Goal: Information Seeking & Learning: Learn about a topic

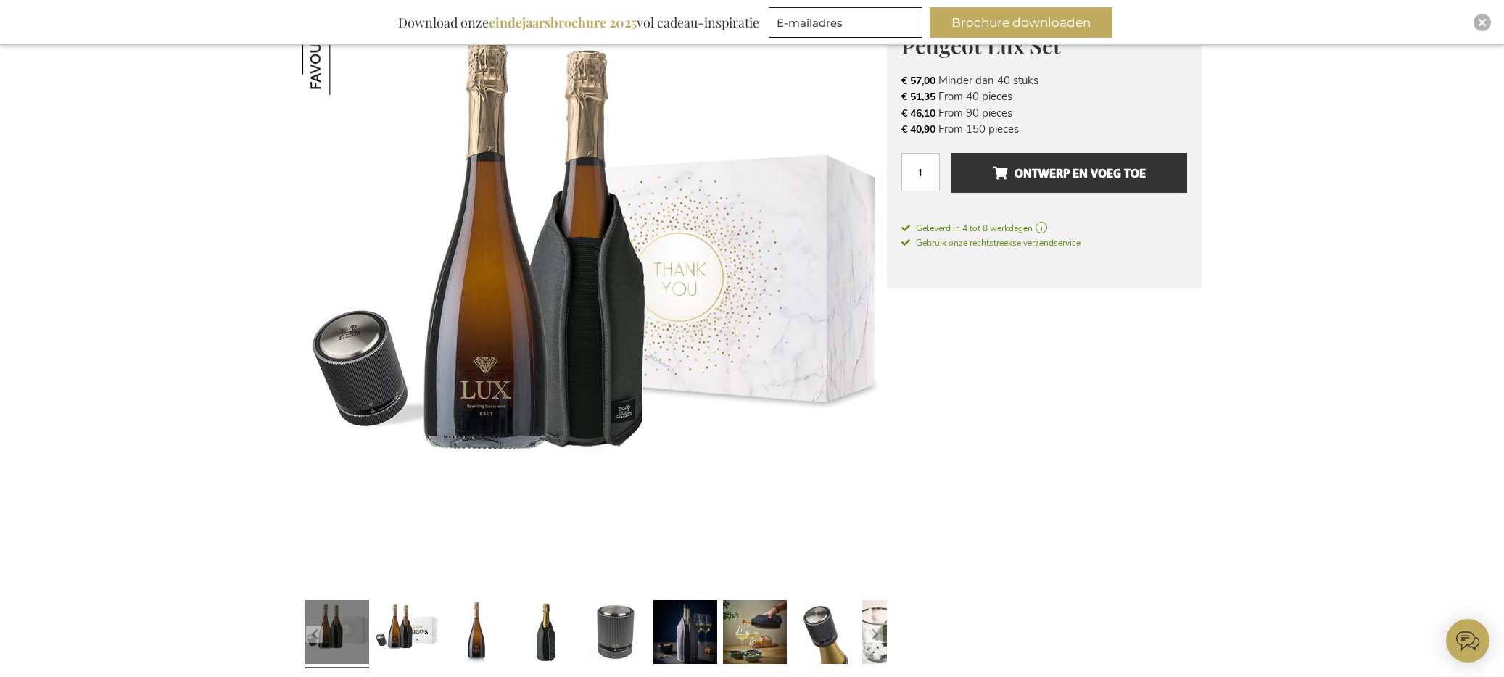
scroll to position [260, 0]
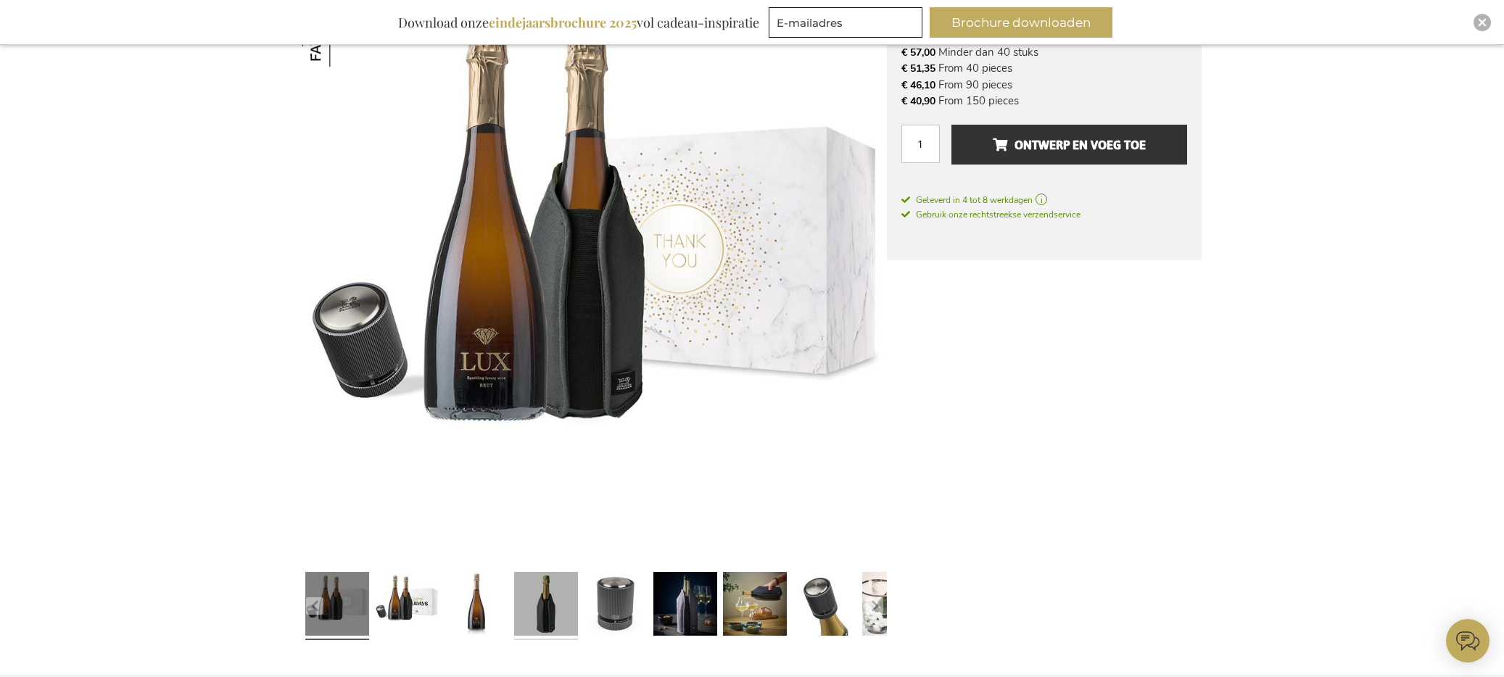
click at [539, 610] on link at bounding box center [546, 606] width 64 height 80
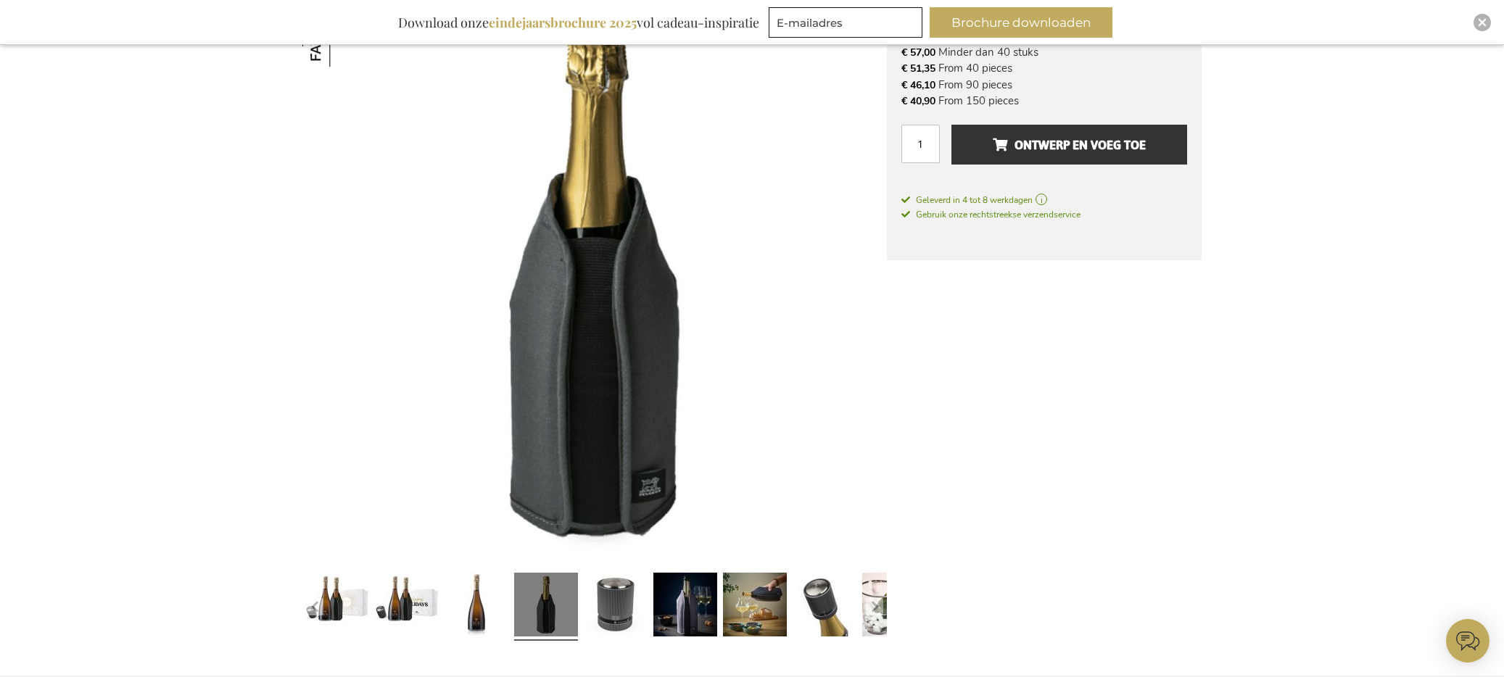
click at [647, 431] on img at bounding box center [594, 271] width 584 height 584
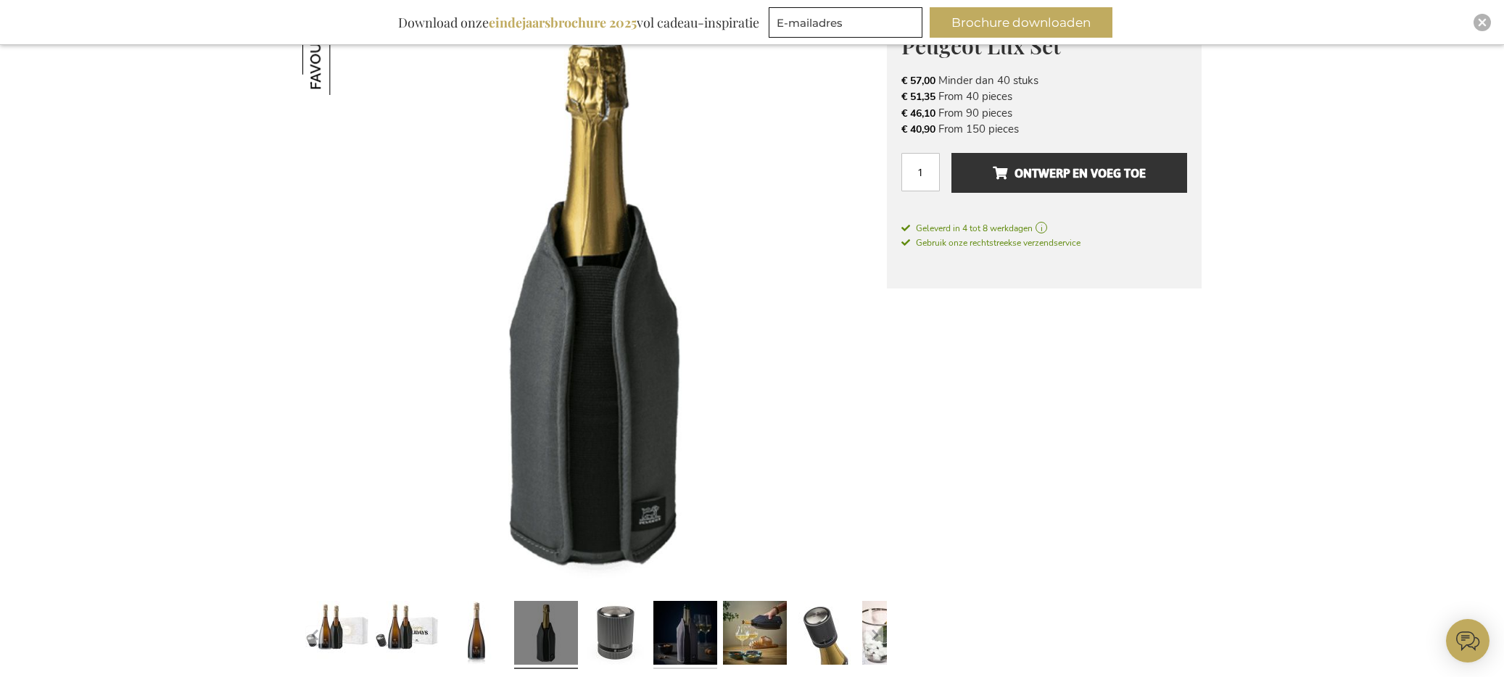
scroll to position [482, 0]
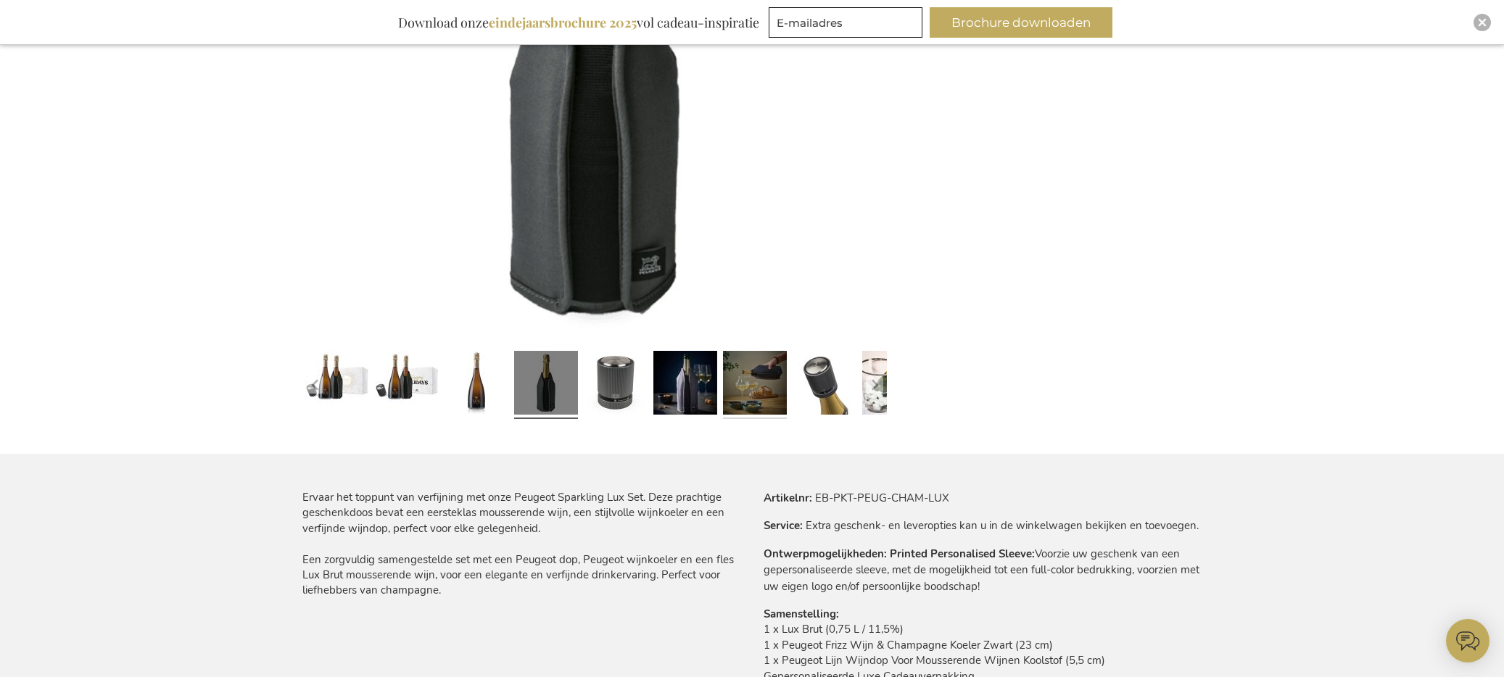
click at [752, 377] on link at bounding box center [755, 385] width 64 height 80
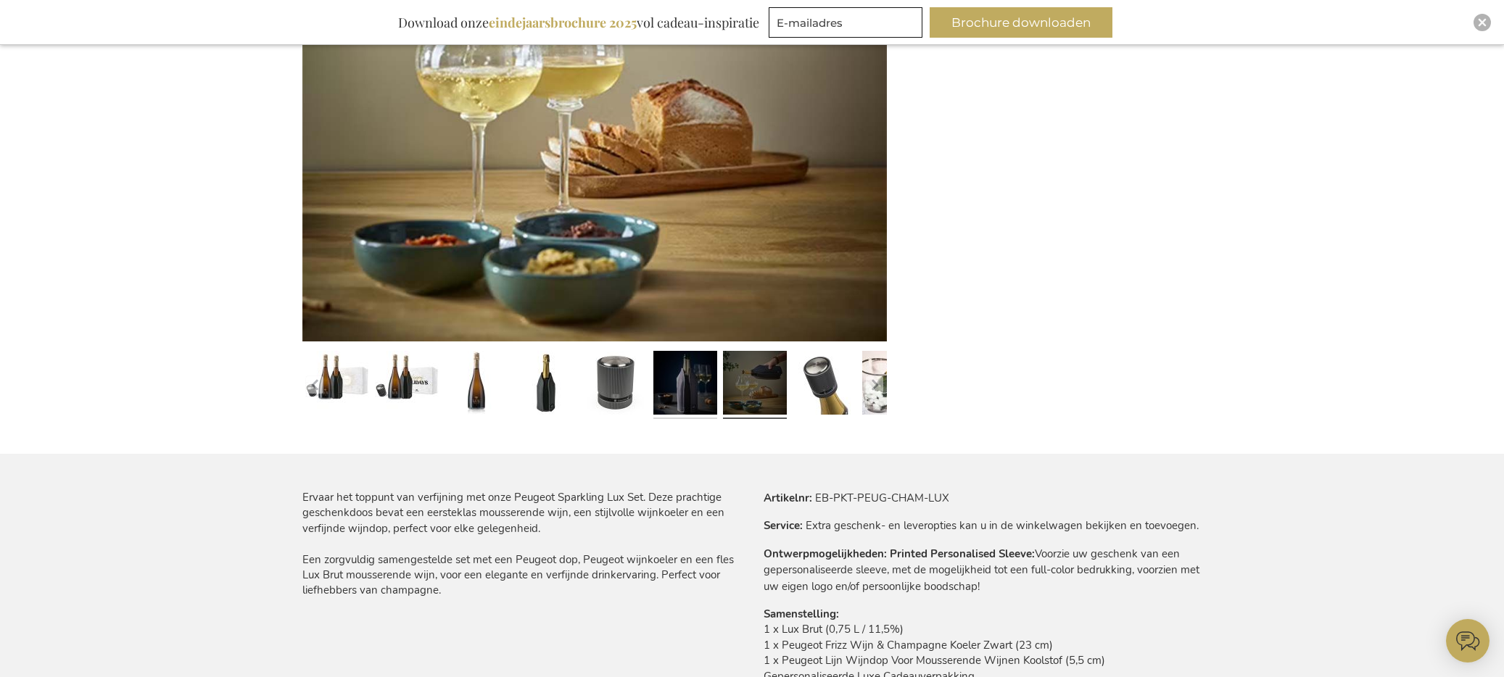
click at [687, 394] on link at bounding box center [685, 385] width 64 height 80
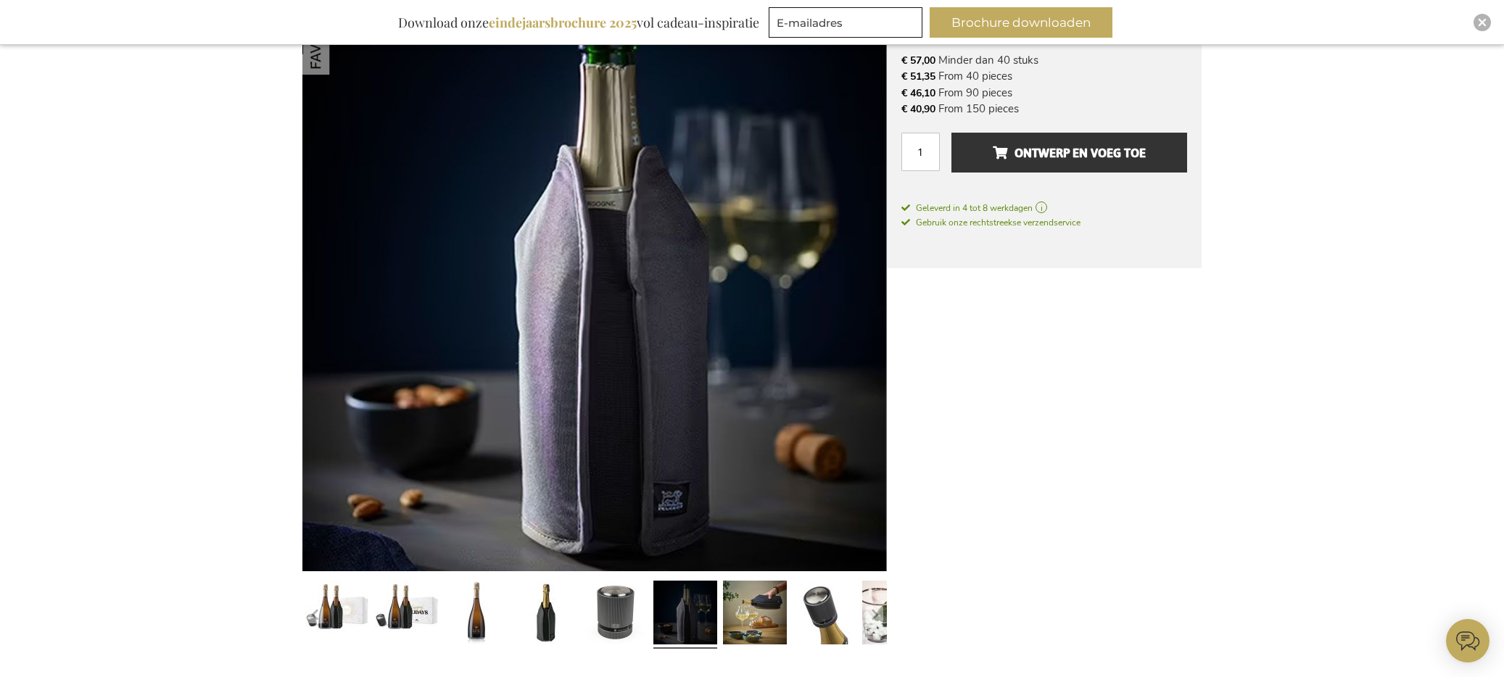
scroll to position [334, 0]
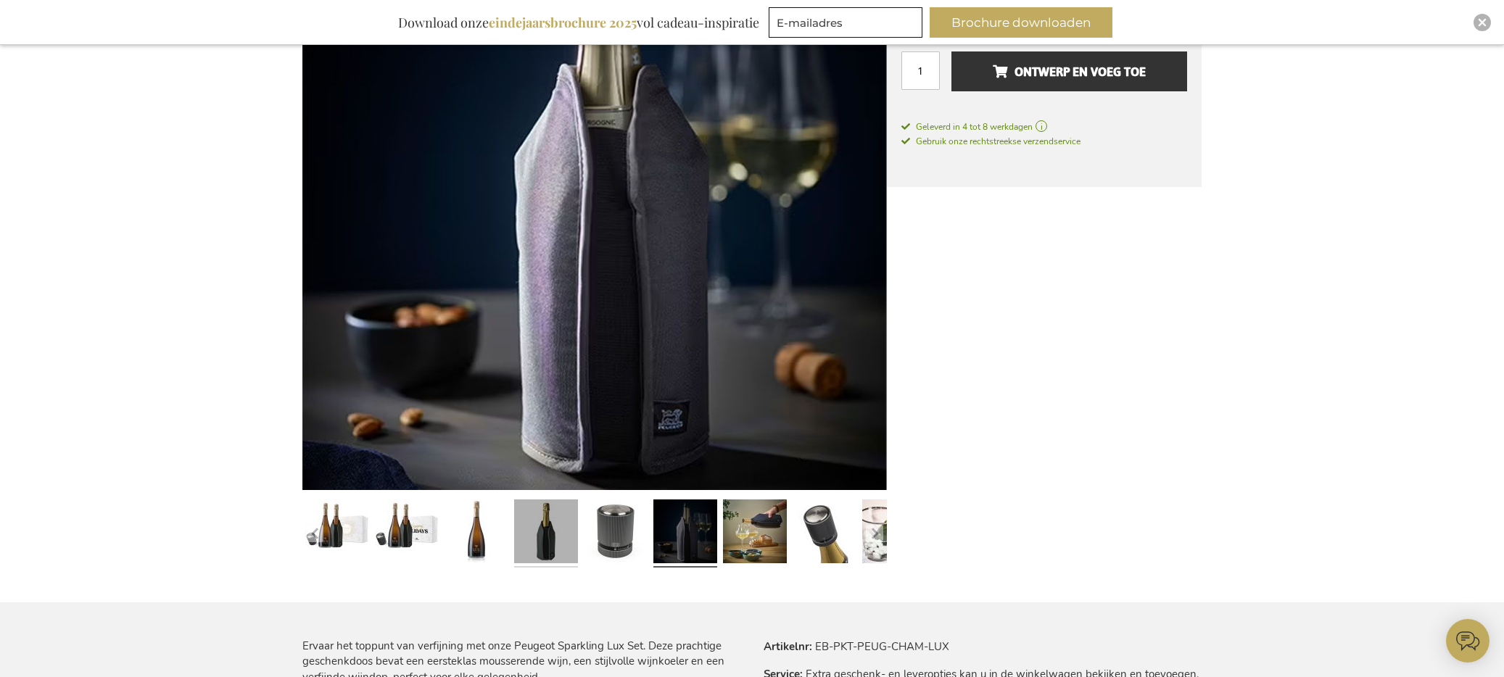
click at [549, 539] on link at bounding box center [546, 534] width 64 height 80
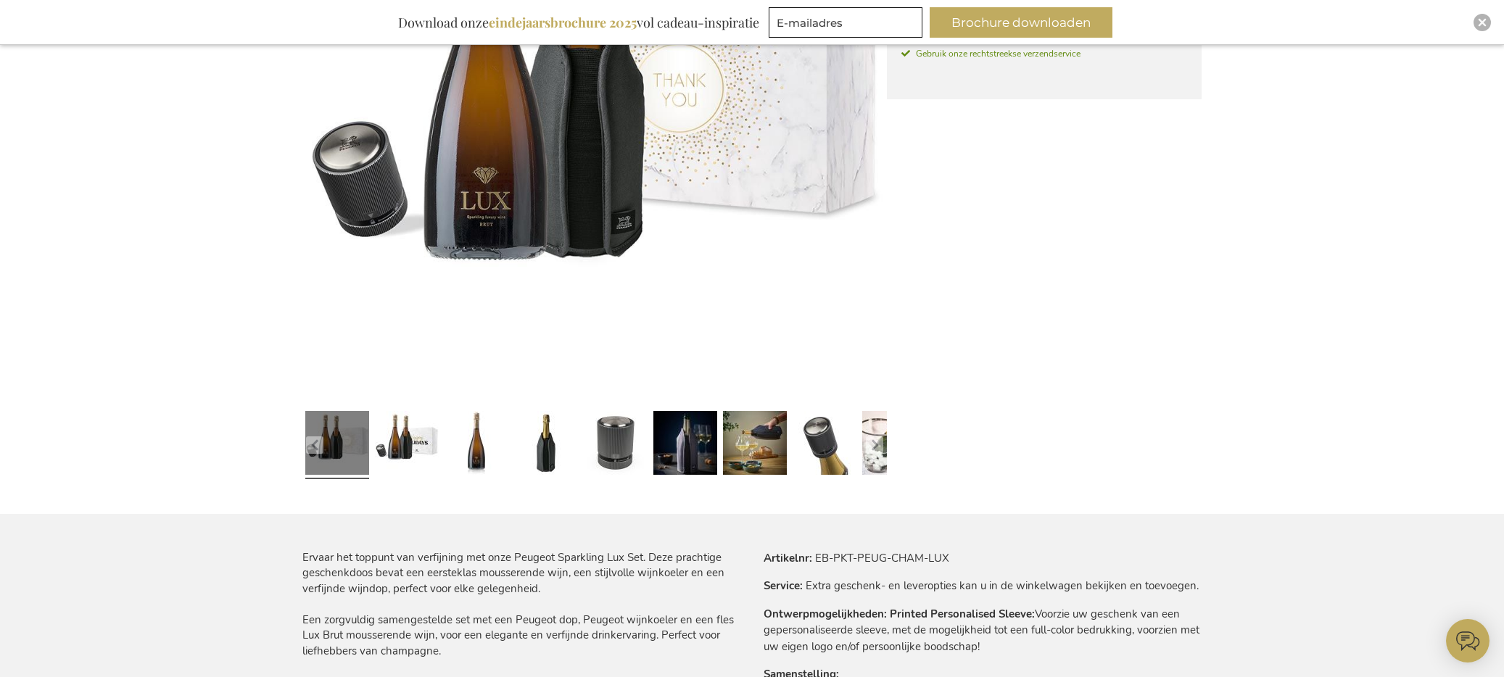
scroll to position [434, 0]
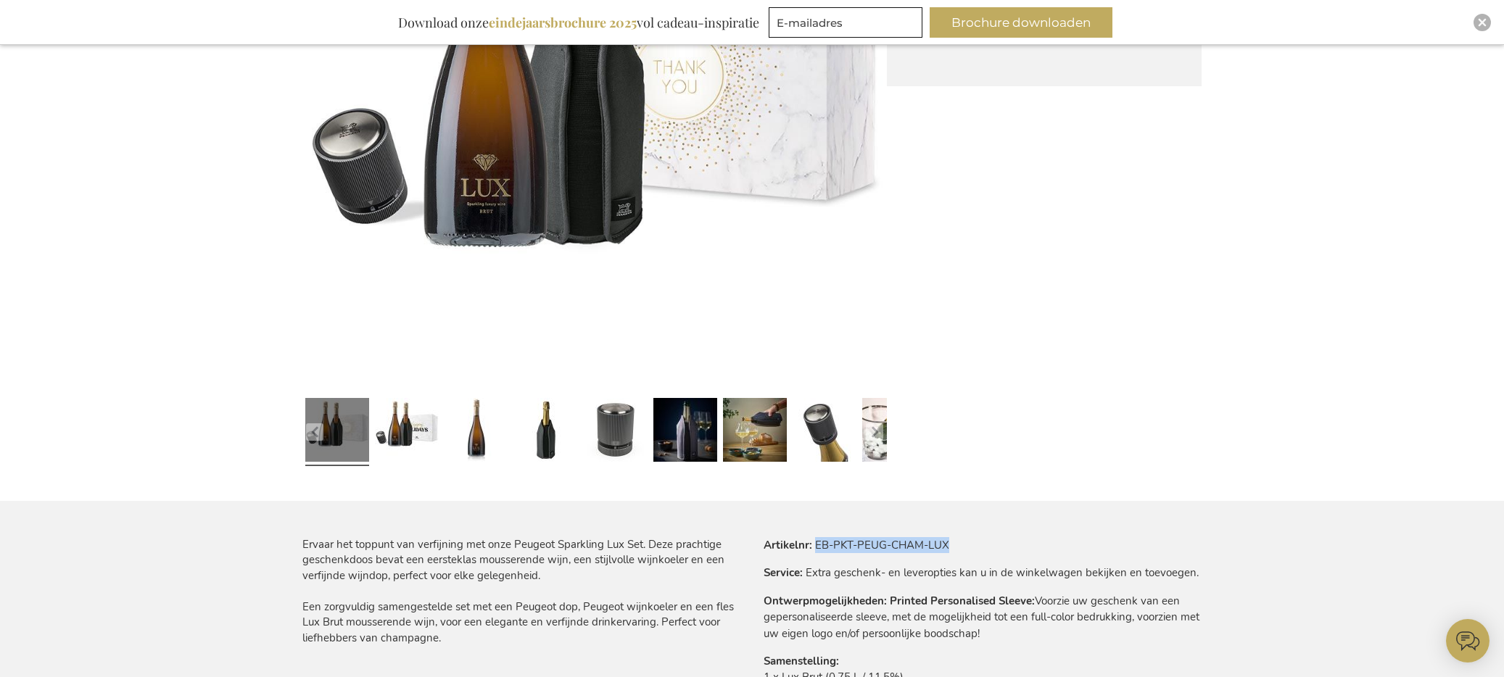
drag, startPoint x: 954, startPoint y: 547, endPoint x: 814, endPoint y: 542, distance: 139.3
click at [814, 542] on tr "Artikelnr EB-PKT-PEUG-CHAM-LUX" at bounding box center [983, 545] width 438 height 16
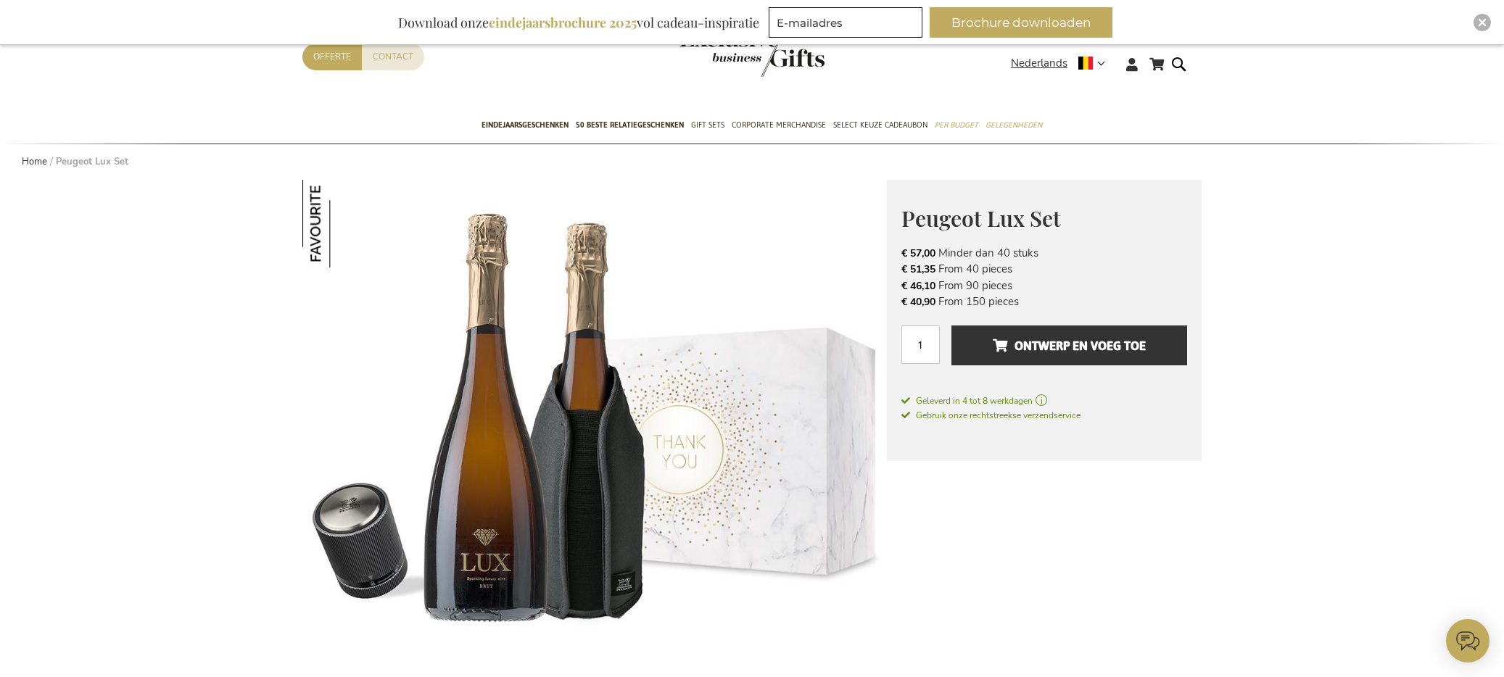
scroll to position [60, 0]
